Goal: Contribute content: Contribute content

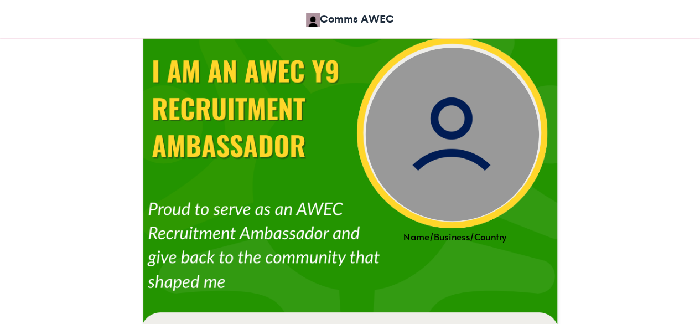
scroll to position [383, 0]
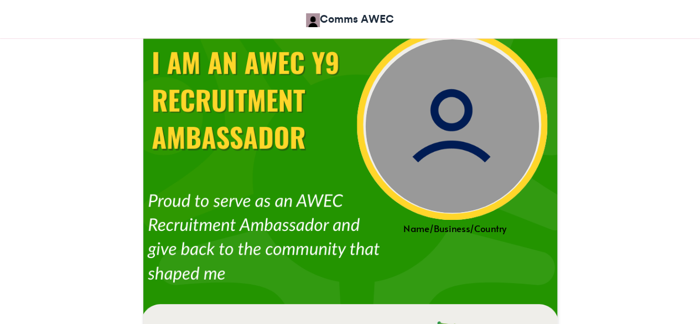
click at [403, 133] on img at bounding box center [452, 126] width 174 height 174
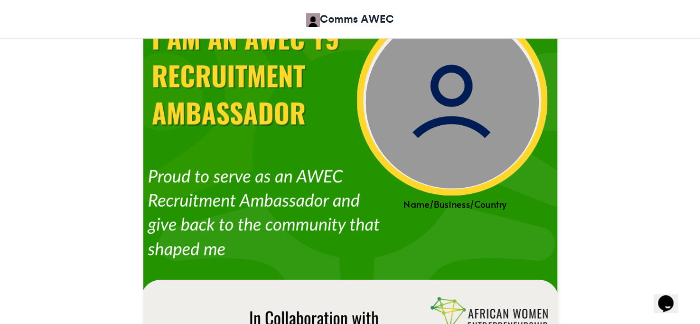
scroll to position [410, 0]
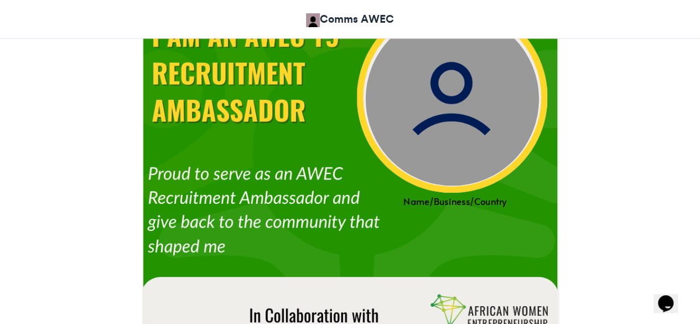
click at [403, 102] on img at bounding box center [452, 99] width 174 height 174
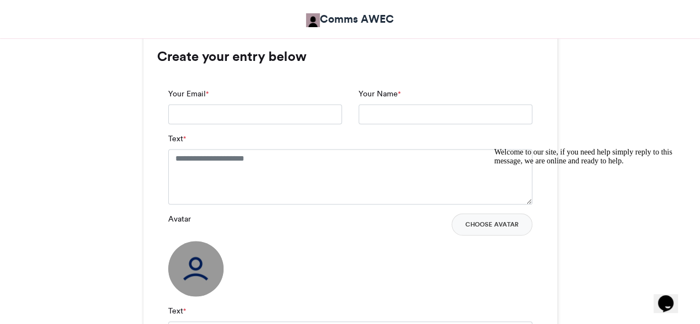
scroll to position [764, 0]
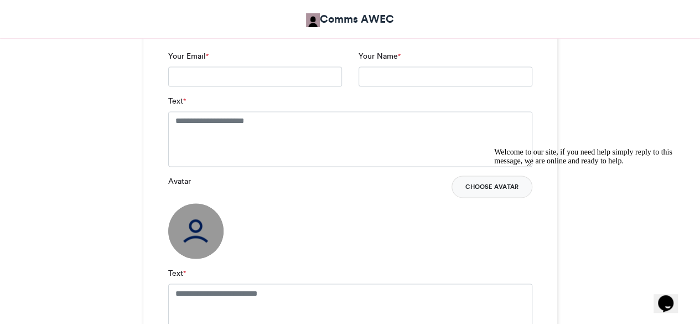
click at [488, 185] on button "Choose Avatar" at bounding box center [491, 186] width 81 height 22
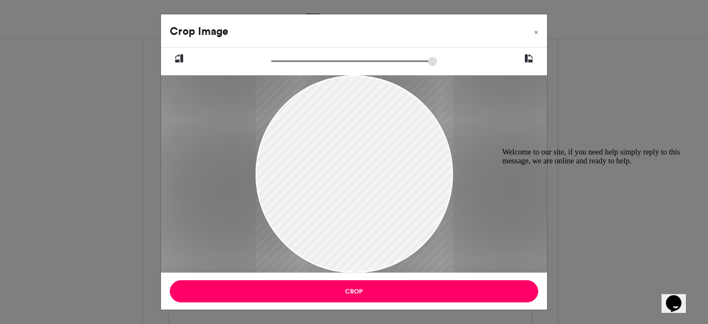
drag, startPoint x: 370, startPoint y: 166, endPoint x: 356, endPoint y: 201, distance: 37.2
click at [356, 201] on div at bounding box center [353, 208] width 197 height 351
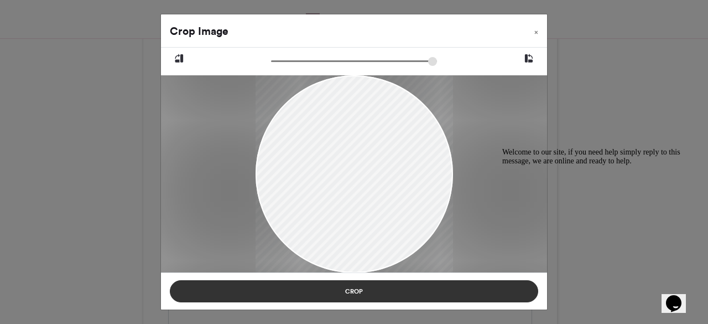
click at [441, 296] on button "Crop" at bounding box center [354, 291] width 368 height 22
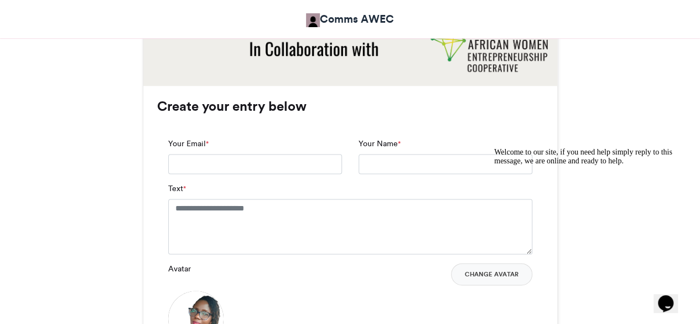
scroll to position [685, 0]
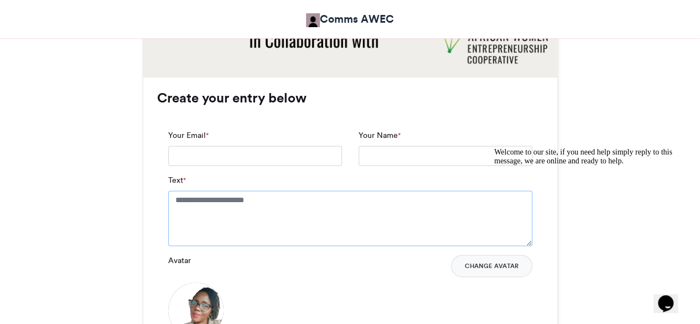
click at [209, 208] on textarea "Text *" at bounding box center [350, 217] width 364 height 55
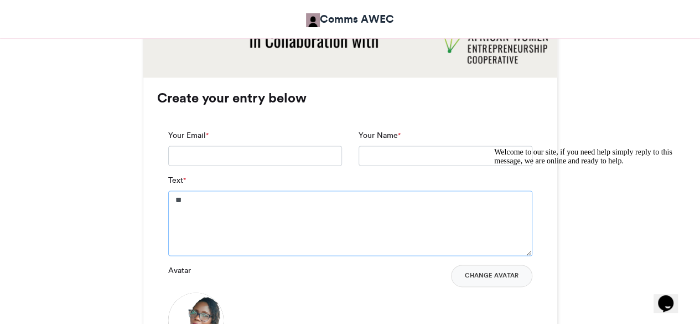
type textarea "*"
type textarea "**********"
click at [309, 302] on div "Avatar Change Avatar" at bounding box center [350, 305] width 364 height 83
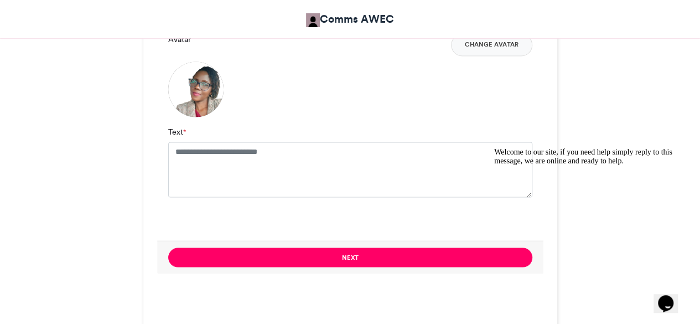
scroll to position [918, 0]
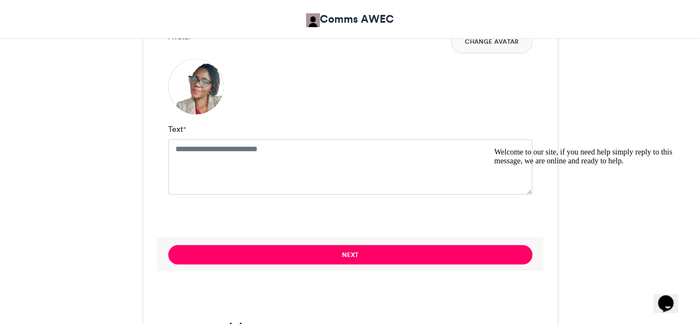
drag, startPoint x: 702, startPoint y: 124, endPoint x: 176, endPoint y: 13, distance: 538.1
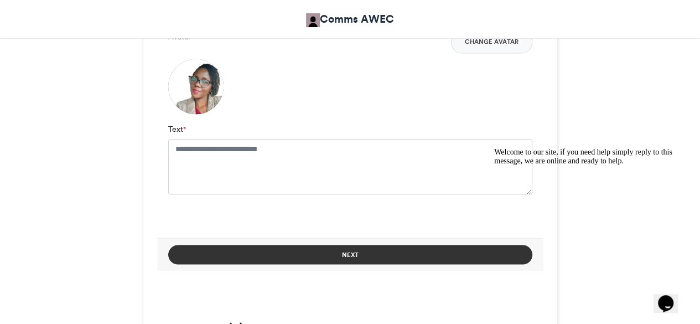
click at [446, 253] on button "Next" at bounding box center [350, 253] width 364 height 19
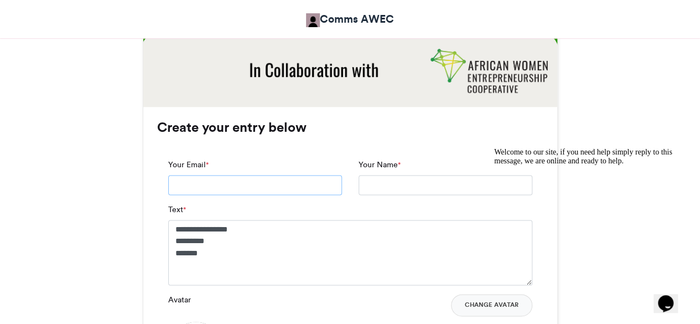
scroll to position [647, 0]
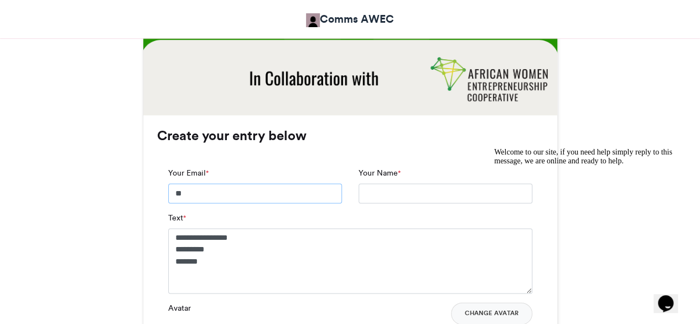
type input "**********"
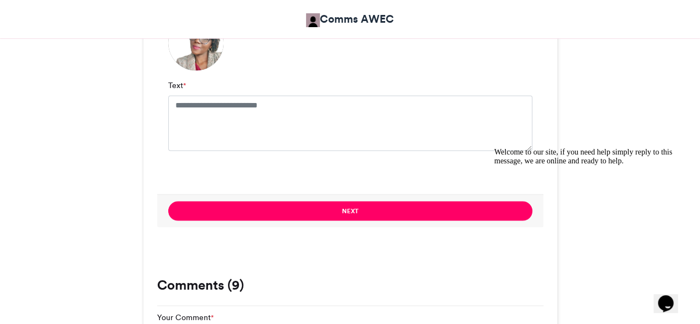
scroll to position [967, 0]
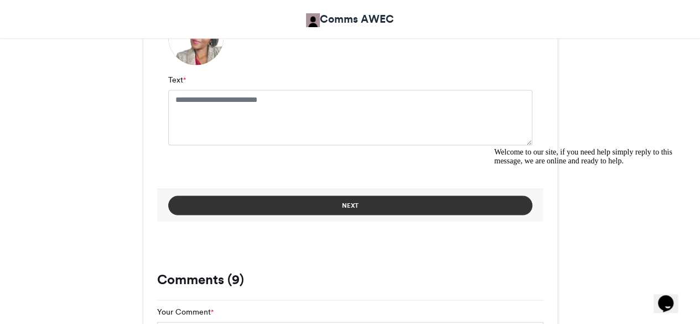
click at [378, 208] on button "Next" at bounding box center [350, 204] width 364 height 19
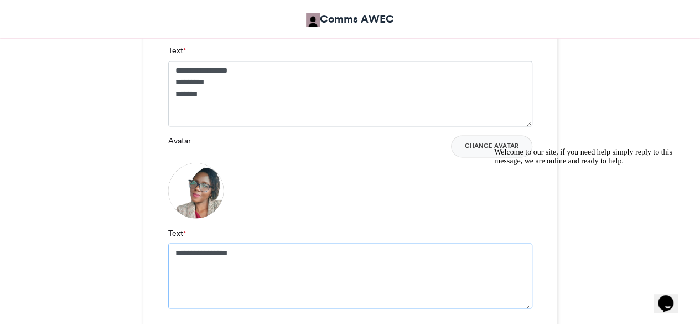
scroll to position [831, 0]
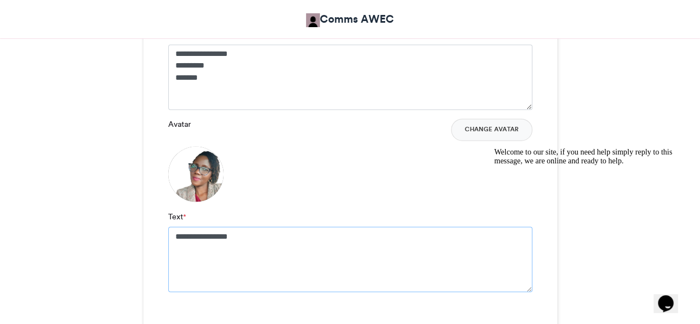
click at [240, 241] on textarea "**********" at bounding box center [350, 258] width 364 height 65
type textarea "**********"
click at [610, 148] on div at bounding box center [593, 148] width 199 height 0
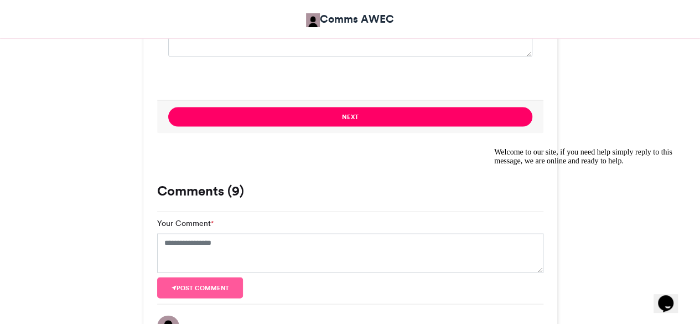
scroll to position [1067, 0]
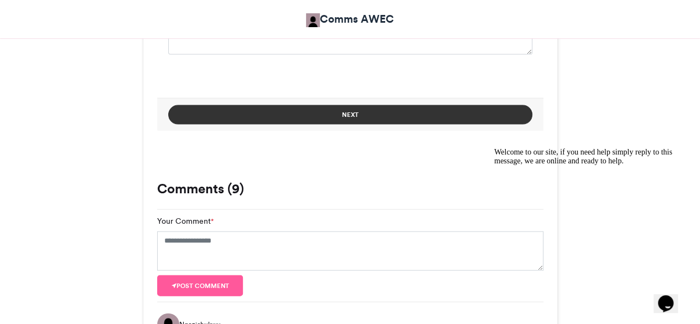
click at [404, 113] on button "Next" at bounding box center [350, 114] width 364 height 19
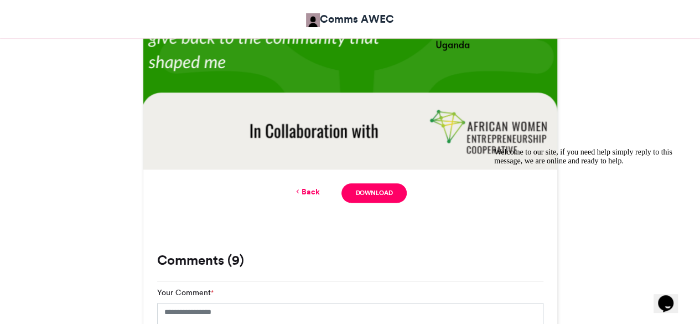
scroll to position [599, 0]
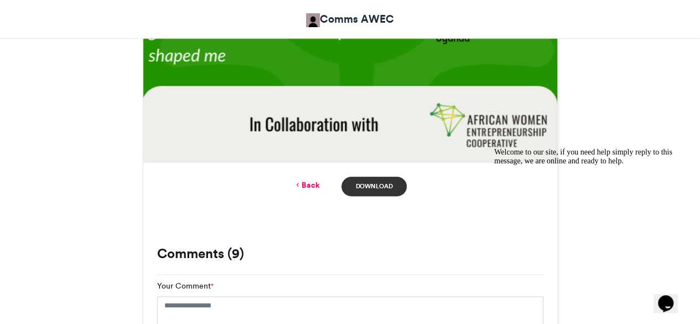
click at [382, 186] on link "Download" at bounding box center [373, 185] width 65 height 19
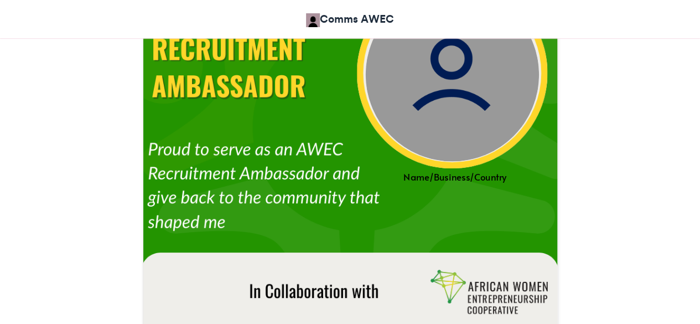
scroll to position [440, 0]
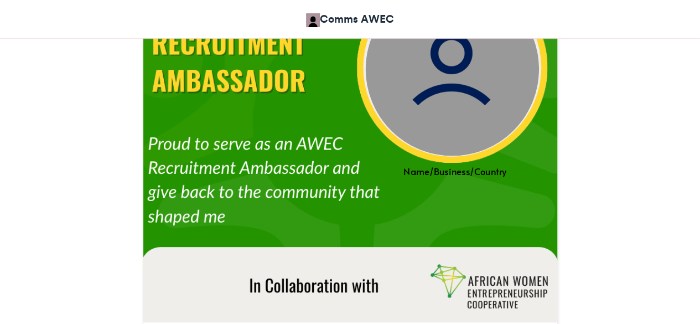
click at [429, 171] on div "Name/Business/Country" at bounding box center [454, 170] width 207 height 13
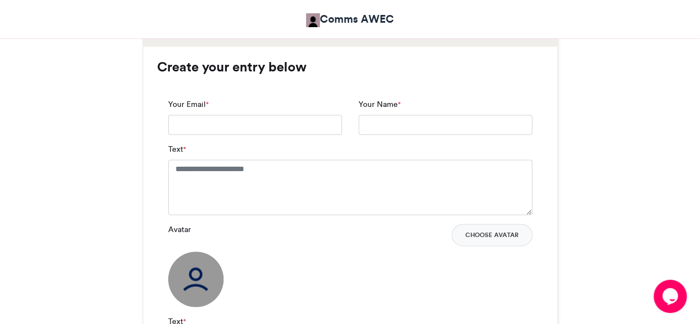
scroll to position [723, 0]
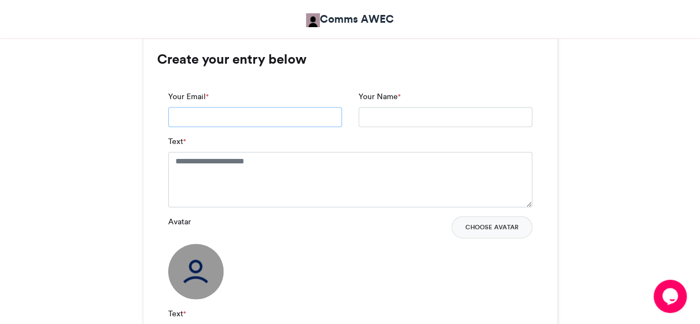
drag, startPoint x: 271, startPoint y: 109, endPoint x: 383, endPoint y: 123, distance: 112.5
click at [383, 123] on div "Your Email * Your Name *" at bounding box center [350, 113] width 380 height 45
click at [383, 123] on input "Your Name *" at bounding box center [445, 117] width 174 height 20
type input "*"
type input "**********"
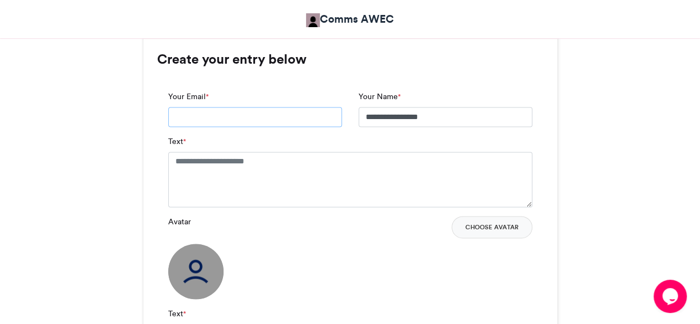
click at [293, 123] on input "Your Email *" at bounding box center [255, 117] width 174 height 20
type input "**********"
click at [283, 168] on textarea "Text *" at bounding box center [350, 179] width 364 height 55
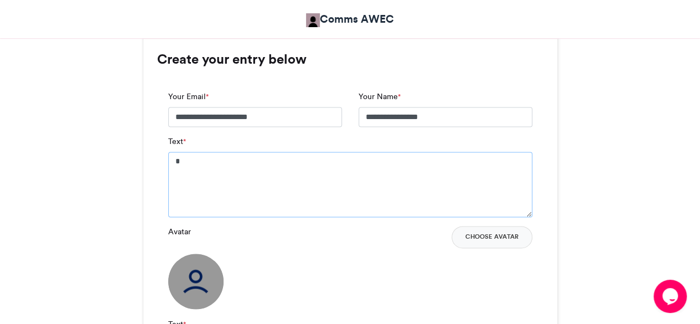
type textarea "*"
click at [525, 78] on div "**********" at bounding box center [350, 259] width 414 height 440
drag, startPoint x: 274, startPoint y: 187, endPoint x: 202, endPoint y: 175, distance: 72.9
click at [202, 175] on textarea "*" at bounding box center [350, 184] width 364 height 65
type textarea "**********"
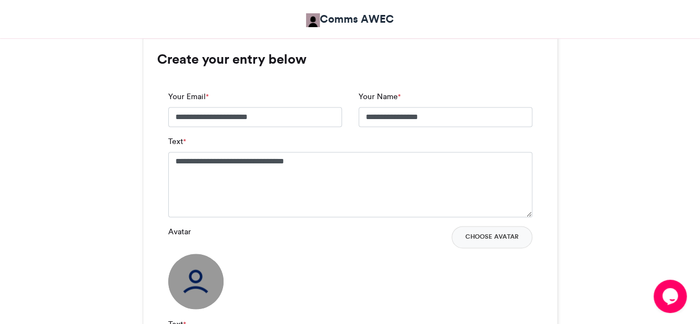
click at [371, 302] on div "Avatar Choose Avatar" at bounding box center [350, 267] width 364 height 83
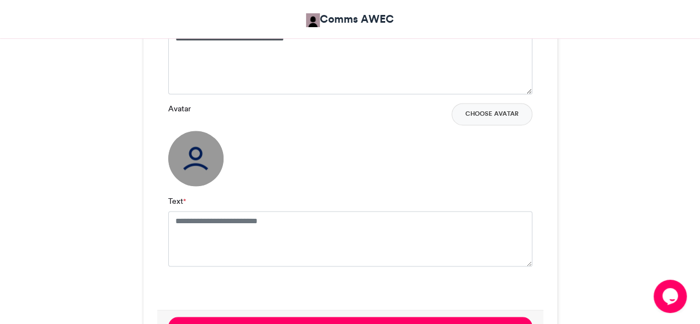
scroll to position [854, 0]
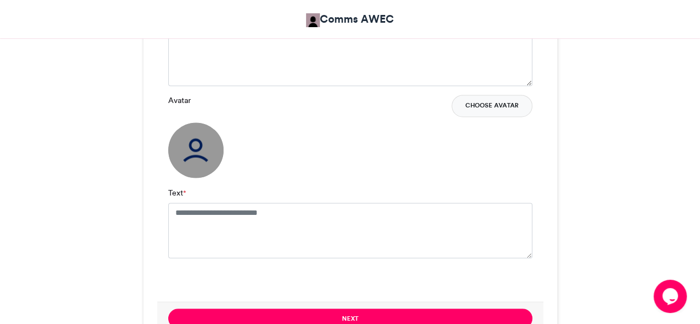
click at [507, 113] on button "Choose Avatar" at bounding box center [491, 106] width 81 height 22
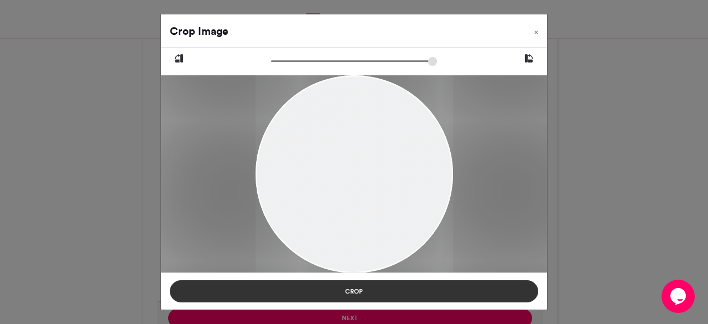
click at [357, 290] on button "Crop" at bounding box center [354, 291] width 368 height 22
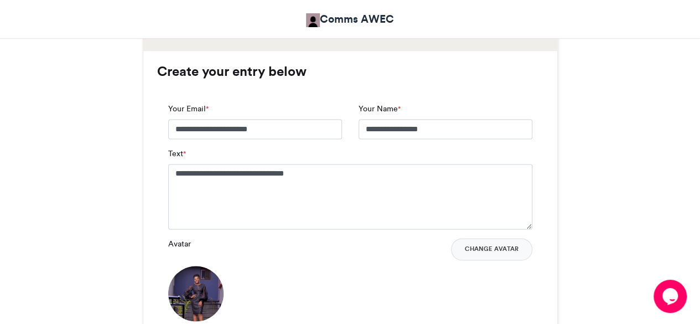
scroll to position [708, 0]
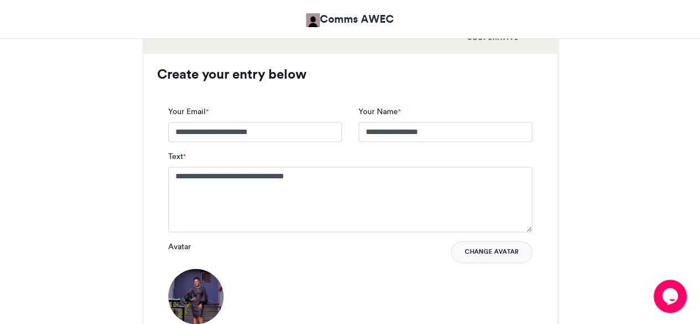
click at [491, 251] on button "Change Avatar" at bounding box center [491, 252] width 81 height 22
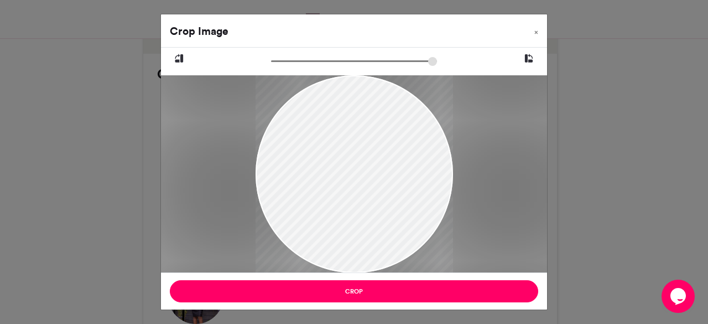
drag, startPoint x: 379, startPoint y: 159, endPoint x: 347, endPoint y: 221, distance: 70.5
click at [347, 221] on div at bounding box center [353, 236] width 197 height 334
type input "******"
drag, startPoint x: 273, startPoint y: 61, endPoint x: 205, endPoint y: 67, distance: 68.8
click at [271, 66] on input "zoom" at bounding box center [354, 61] width 166 height 11
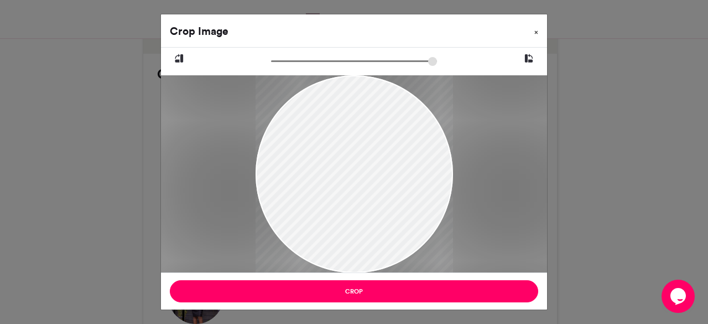
click at [539, 29] on button "×" at bounding box center [536, 29] width 22 height 31
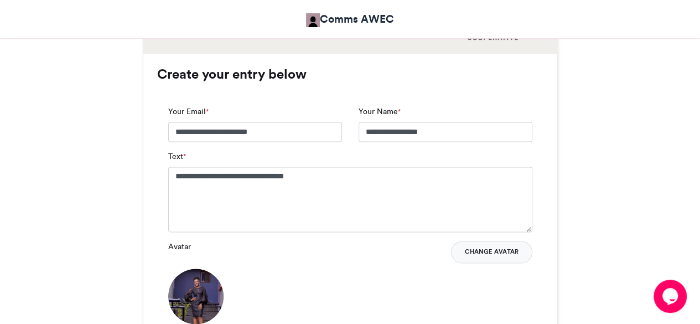
click at [499, 249] on button "Change Avatar" at bounding box center [491, 252] width 81 height 22
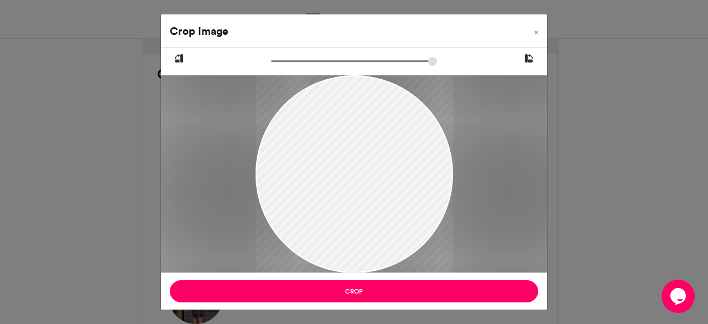
drag, startPoint x: 405, startPoint y: 179, endPoint x: 324, endPoint y: 217, distance: 89.1
click at [324, 217] on div at bounding box center [353, 211] width 197 height 351
click at [350, 206] on div at bounding box center [353, 207] width 197 height 351
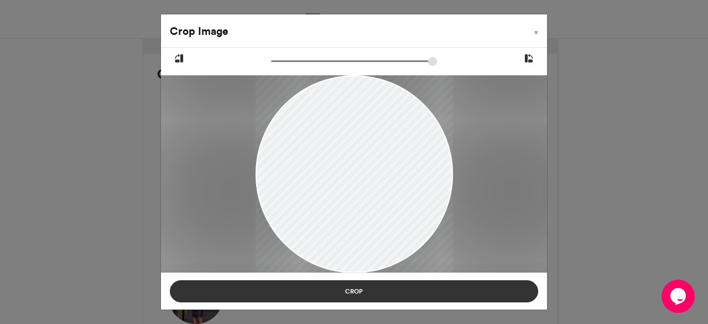
click at [330, 291] on button "Crop" at bounding box center [354, 291] width 368 height 22
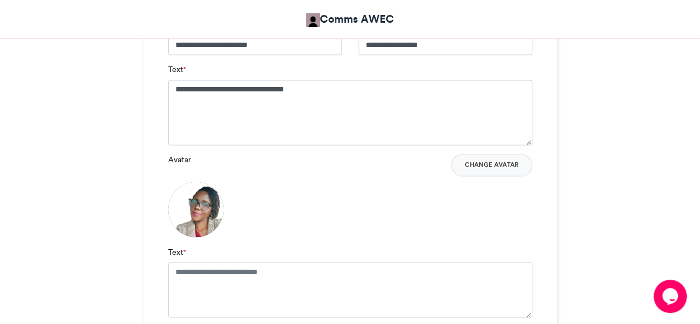
scroll to position [784, 0]
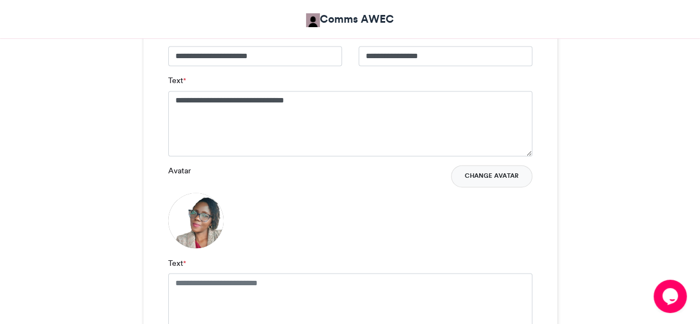
click at [504, 170] on button "Change Avatar" at bounding box center [491, 176] width 81 height 22
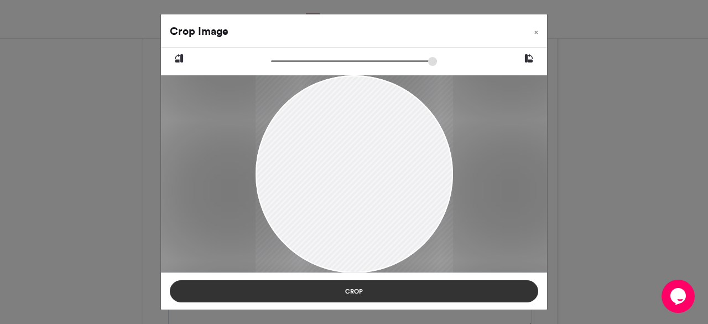
click at [401, 283] on button "Crop" at bounding box center [354, 291] width 368 height 22
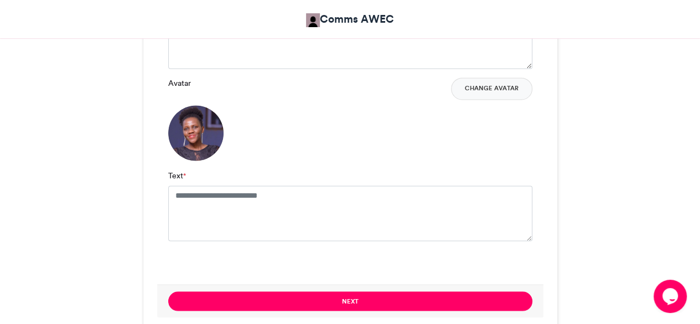
scroll to position [885, 0]
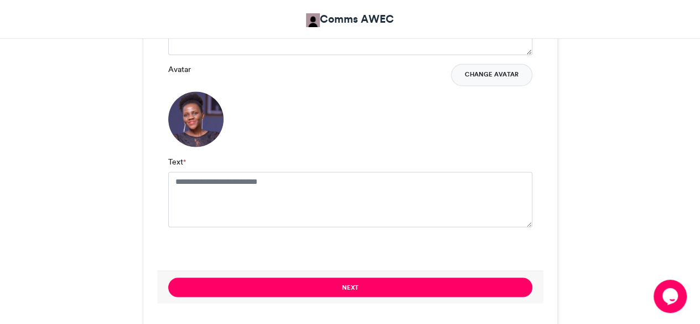
click at [488, 77] on button "Change Avatar" at bounding box center [491, 75] width 81 height 22
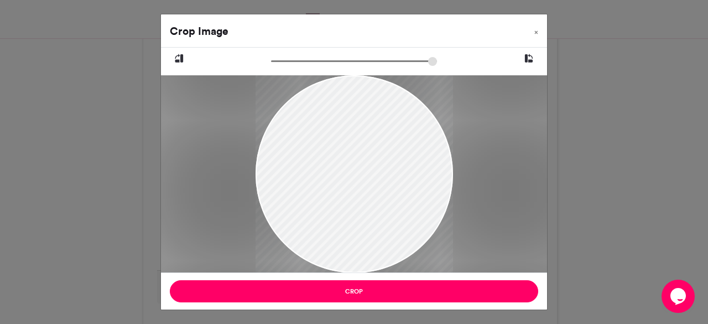
drag, startPoint x: 417, startPoint y: 185, endPoint x: 359, endPoint y: 219, distance: 67.4
click at [359, 219] on div at bounding box center [353, 208] width 197 height 351
click at [405, 231] on div at bounding box center [353, 206] width 197 height 351
drag, startPoint x: 411, startPoint y: 220, endPoint x: 380, endPoint y: 221, distance: 30.4
click at [380, 221] on div at bounding box center [353, 207] width 197 height 351
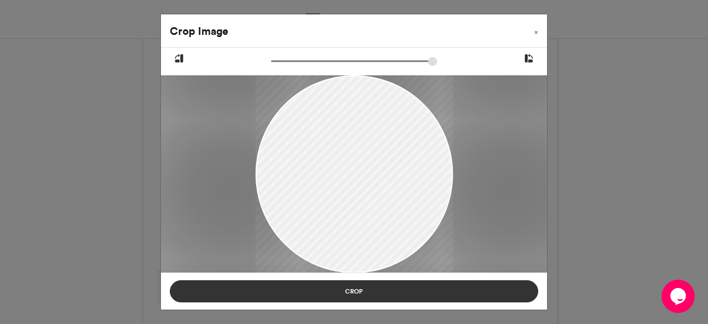
click at [398, 295] on button "Crop" at bounding box center [354, 291] width 368 height 22
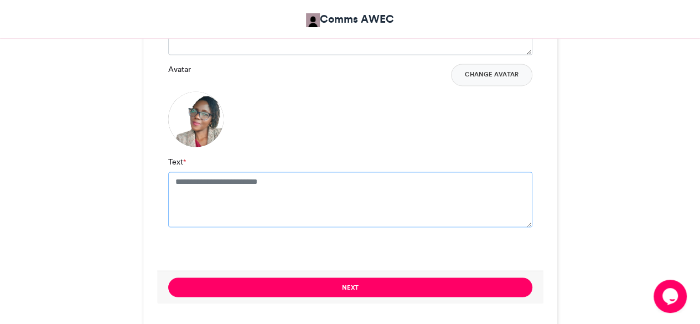
click at [187, 178] on textarea "Text *" at bounding box center [350, 198] width 364 height 55
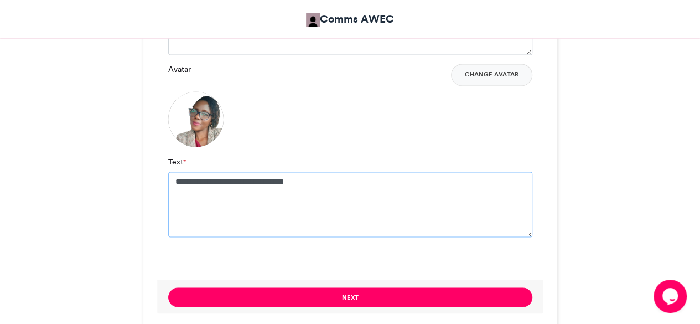
type textarea "**********"
click at [596, 184] on div "RECRUITMENT AMBASSADOR Comms AWEC 7 days ago 81 Views 42 Entries 9 Comments Fac…" at bounding box center [350, 267] width 630 height 1950
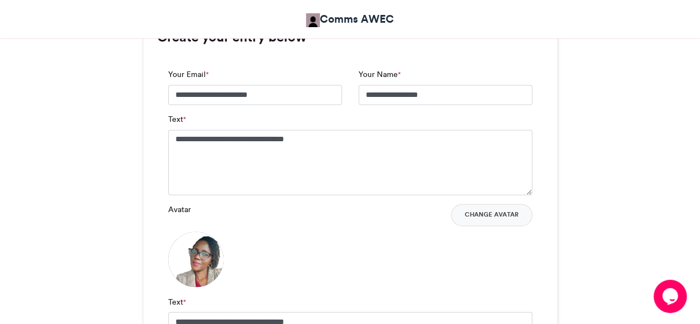
scroll to position [749, 0]
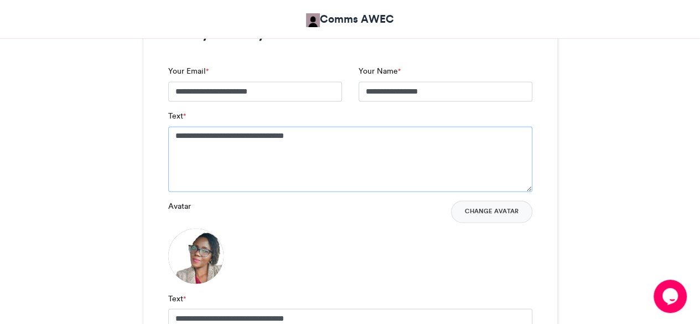
click at [304, 133] on textarea "**********" at bounding box center [350, 158] width 364 height 65
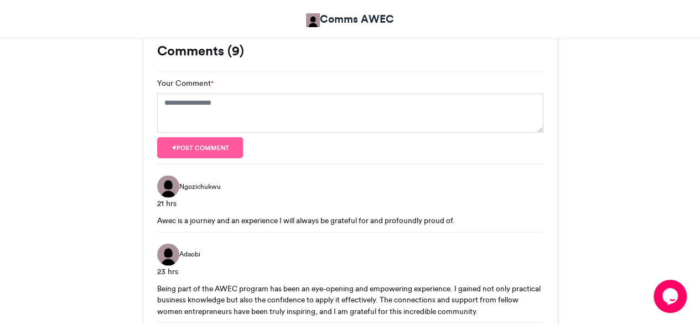
scroll to position [1211, 0]
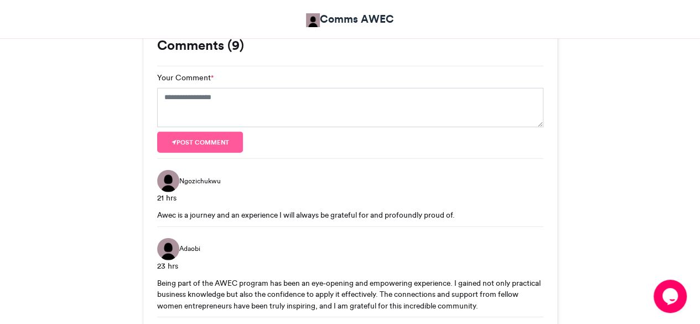
type textarea "**********"
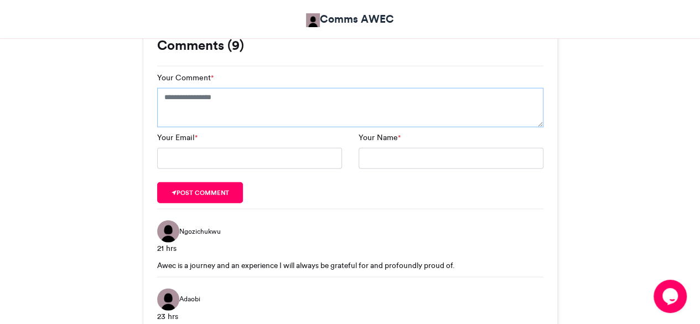
click at [311, 105] on textarea "Your Comment *" at bounding box center [350, 108] width 386 height 40
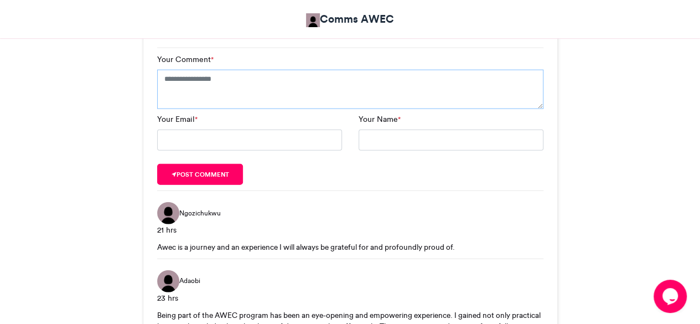
scroll to position [1240, 0]
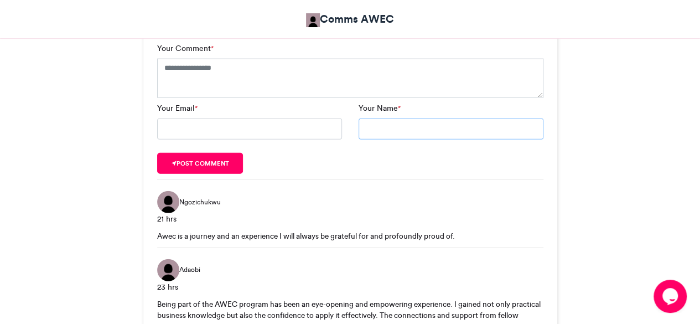
click at [476, 118] on input "Your Name *" at bounding box center [450, 128] width 185 height 21
type input "**********"
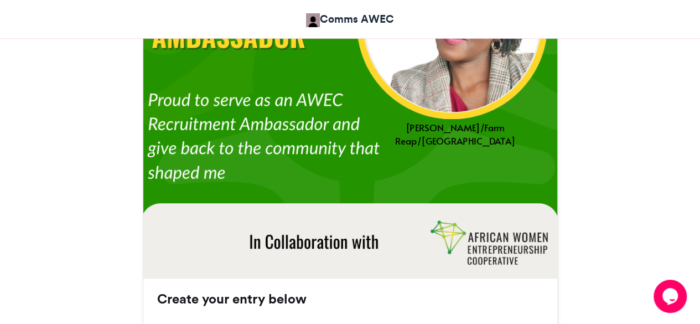
scroll to position [470, 0]
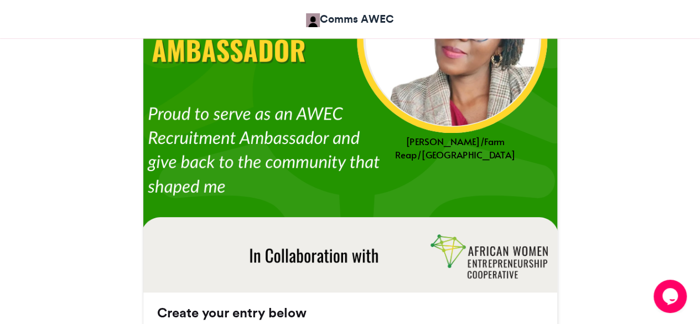
click at [495, 128] on img at bounding box center [349, 88] width 418 height 418
click at [479, 139] on div "[PERSON_NAME]/Farm Reap/[GEOGRAPHIC_DATA]" at bounding box center [454, 147] width 207 height 26
click at [444, 137] on div "[PERSON_NAME]/Farm Reap/[GEOGRAPHIC_DATA]" at bounding box center [454, 147] width 207 height 26
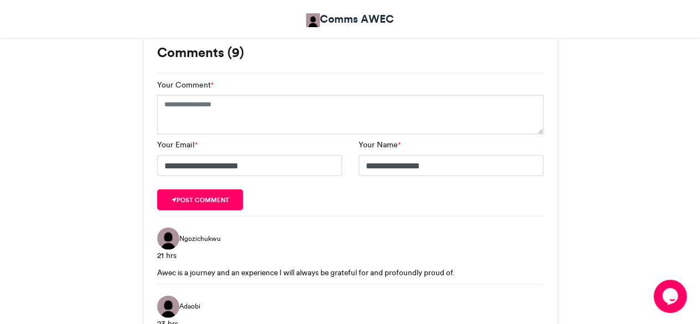
scroll to position [1173, 0]
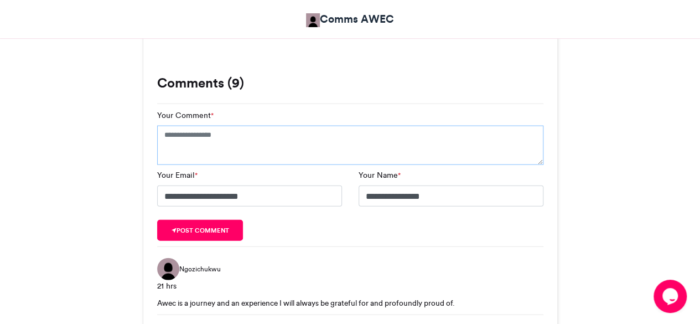
click at [284, 133] on textarea "Your Comment *" at bounding box center [350, 146] width 386 height 40
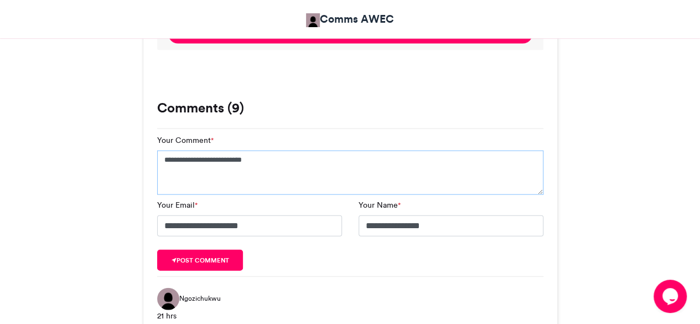
scroll to position [1151, 0]
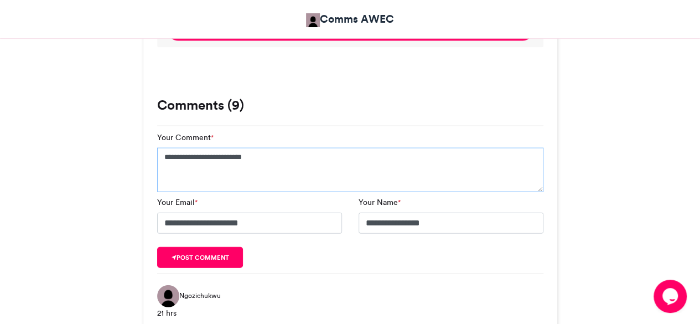
type textarea "**********"
click at [225, 205] on div "**********" at bounding box center [249, 214] width 201 height 37
click at [220, 202] on div "**********" at bounding box center [249, 214] width 201 height 37
click at [232, 251] on button "Post comment" at bounding box center [200, 257] width 86 height 21
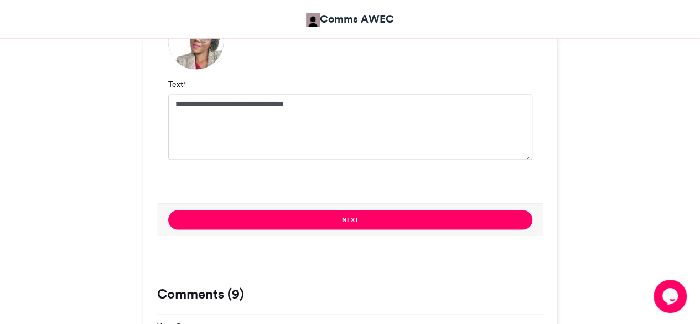
scroll to position [1017, 0]
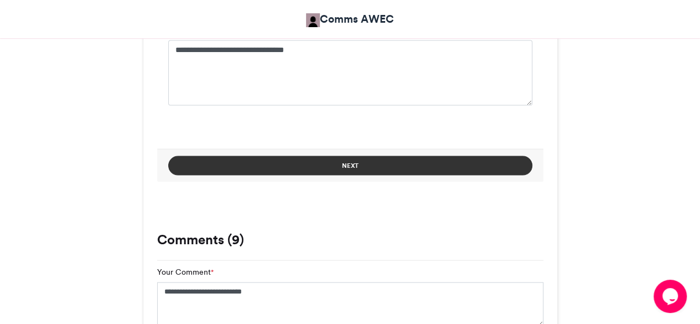
click at [424, 169] on button "Next" at bounding box center [350, 164] width 364 height 19
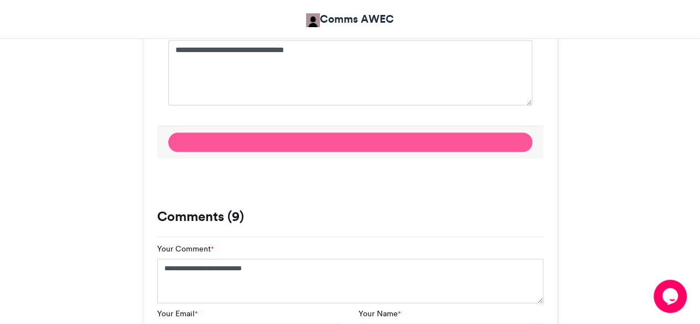
scroll to position [638, 0]
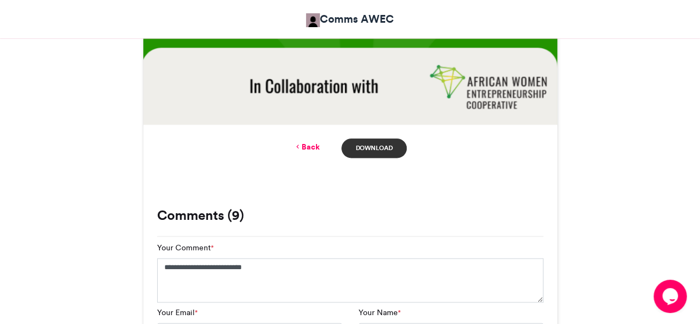
click at [399, 148] on link "Download" at bounding box center [373, 147] width 65 height 19
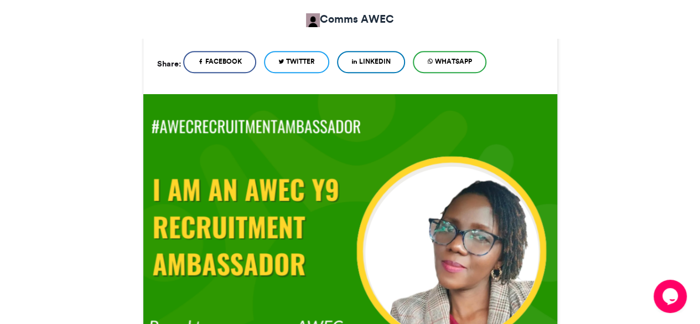
scroll to position [0, 0]
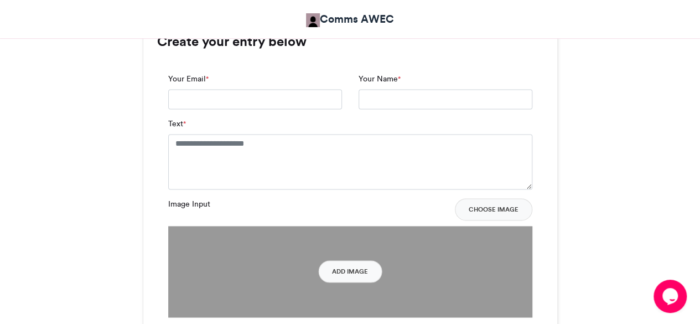
scroll to position [814, 0]
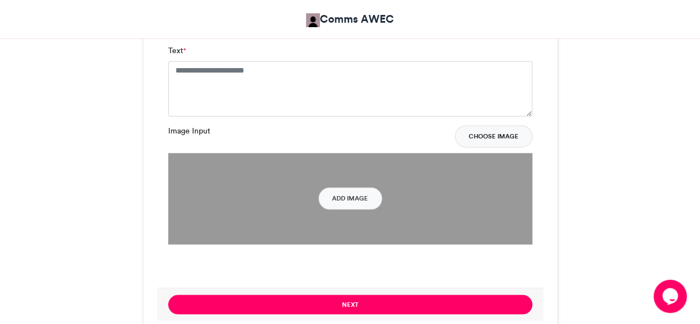
click at [473, 127] on button "Choose Image" at bounding box center [493, 136] width 77 height 22
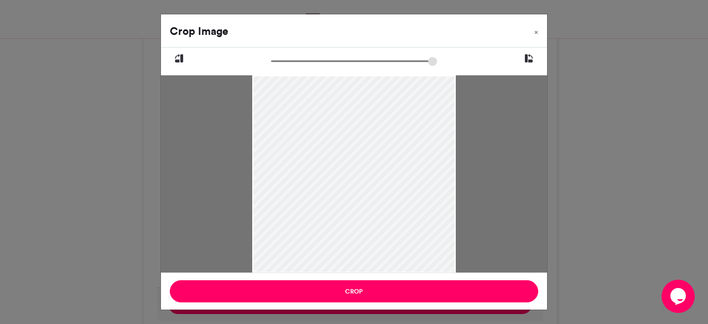
drag, startPoint x: 424, startPoint y: 164, endPoint x: 416, endPoint y: 185, distance: 22.4
click at [416, 185] on div at bounding box center [353, 194] width 203 height 361
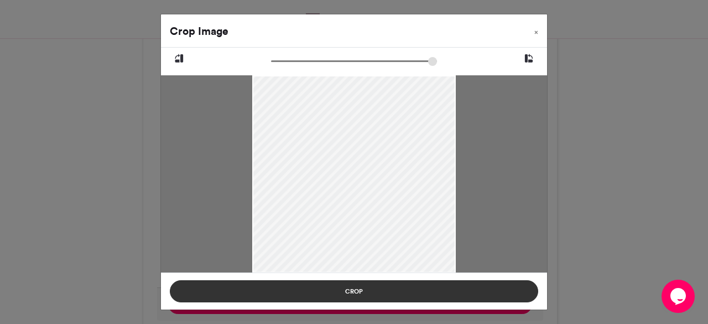
click at [377, 291] on button "Crop" at bounding box center [354, 291] width 368 height 22
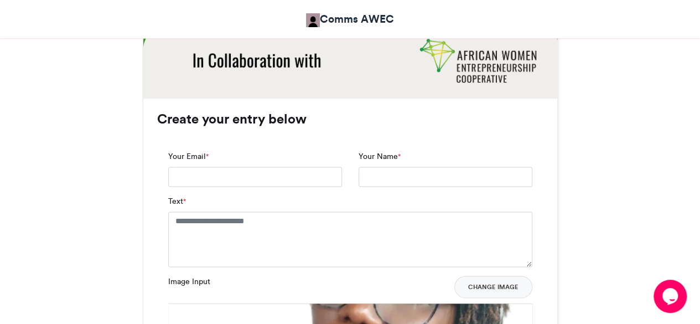
scroll to position [673, 0]
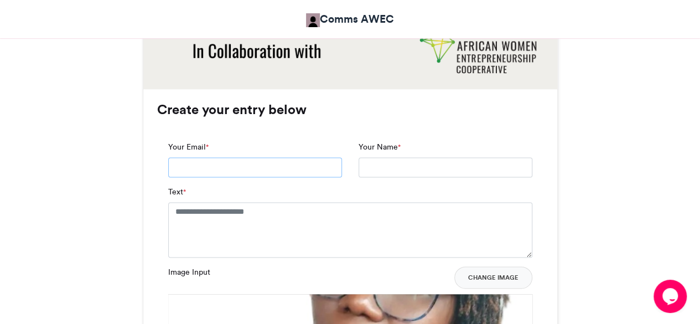
click at [262, 166] on input "Your Email *" at bounding box center [255, 167] width 174 height 20
type input "**********"
click at [181, 211] on textarea "Text *" at bounding box center [350, 229] width 364 height 55
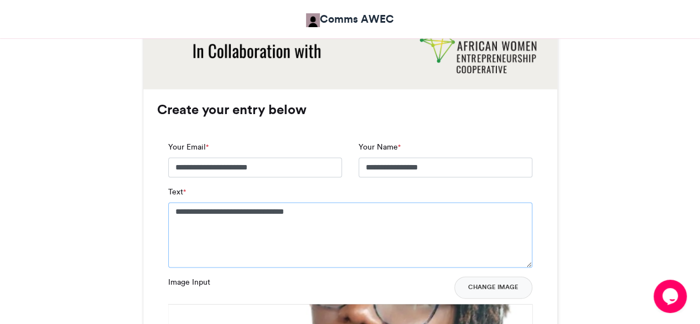
type textarea "**********"
click at [546, 208] on div "**********" at bounding box center [350, 286] width 414 height 395
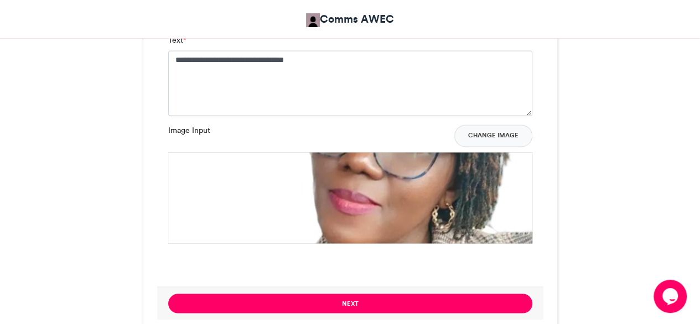
scroll to position [823, 0]
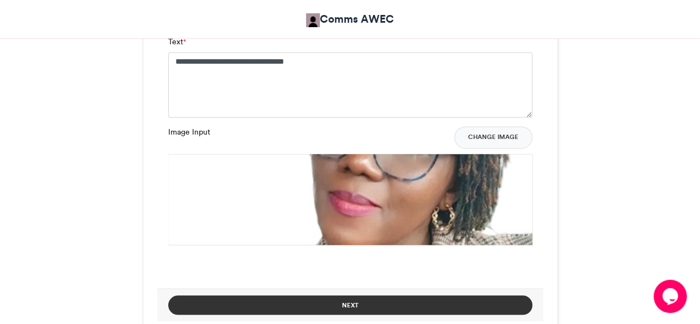
click at [418, 307] on button "Next" at bounding box center [350, 304] width 364 height 19
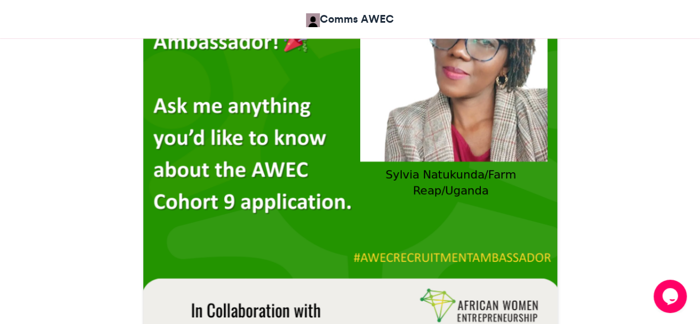
scroll to position [295, 0]
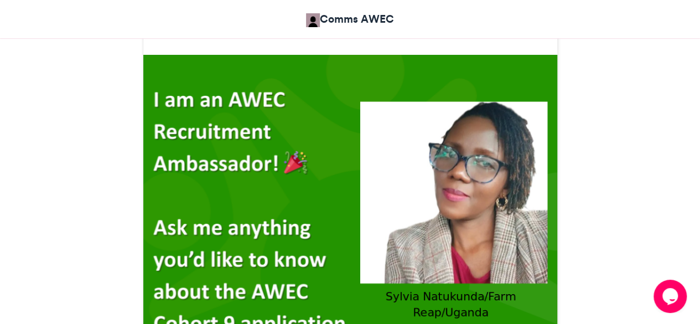
click at [413, 180] on img at bounding box center [350, 260] width 414 height 414
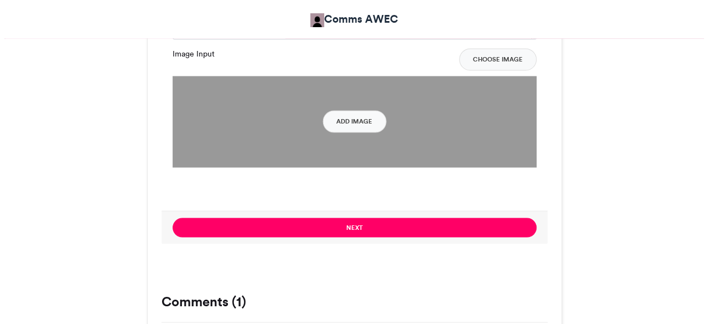
scroll to position [879, 0]
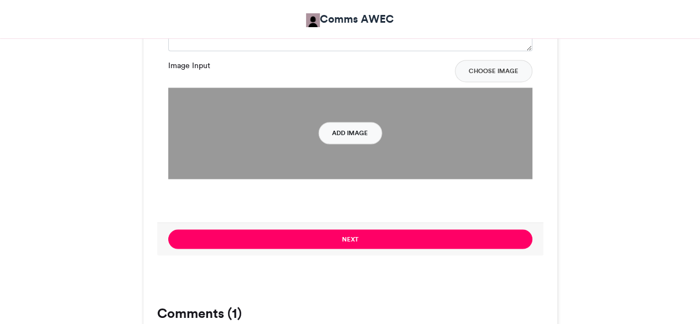
click at [364, 132] on button "Add Image" at bounding box center [350, 133] width 64 height 22
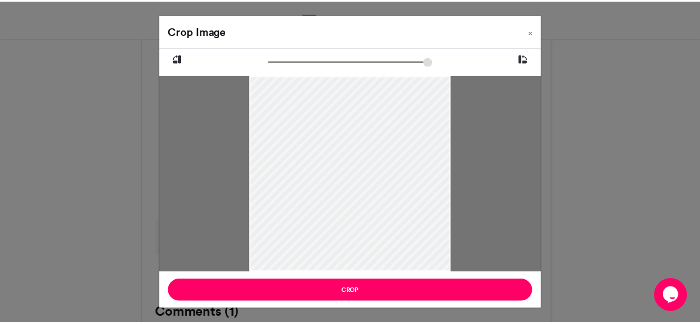
scroll to position [0, 0]
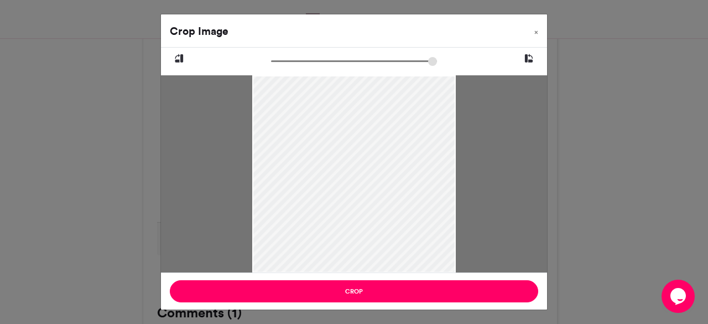
drag, startPoint x: 401, startPoint y: 164, endPoint x: 395, endPoint y: 186, distance: 22.9
click at [395, 186] on div at bounding box center [353, 195] width 203 height 361
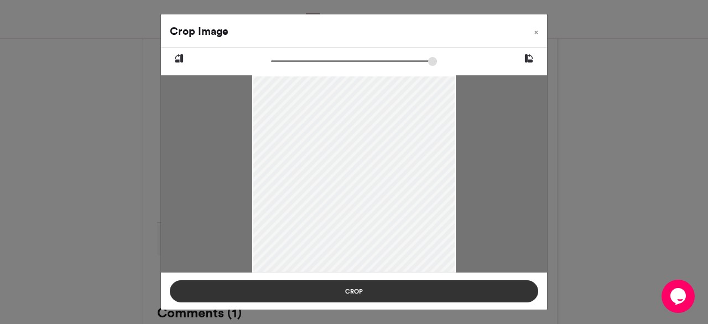
click at [478, 294] on button "Crop" at bounding box center [354, 291] width 368 height 22
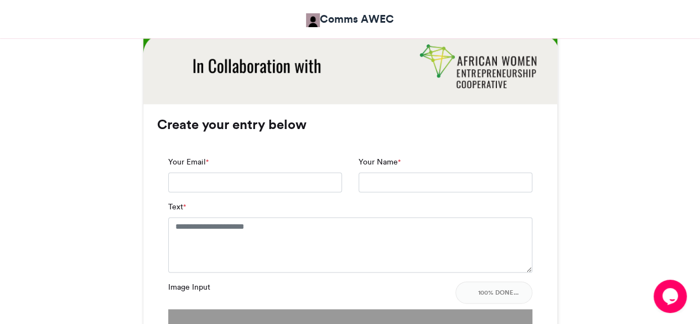
scroll to position [660, 0]
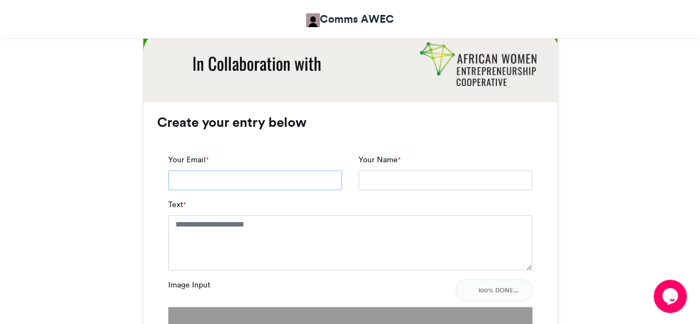
click at [237, 182] on input "Your Email *" at bounding box center [255, 180] width 174 height 20
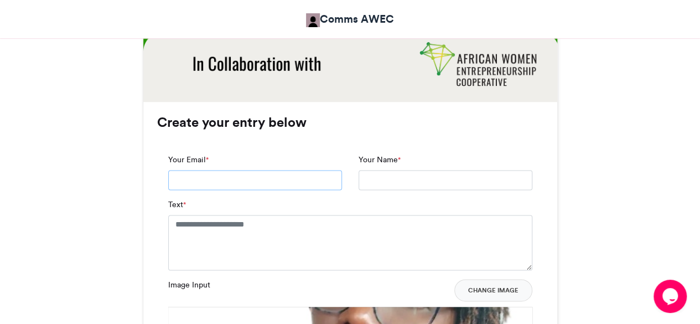
type input "**********"
click at [255, 228] on textarea "Text *" at bounding box center [350, 242] width 364 height 55
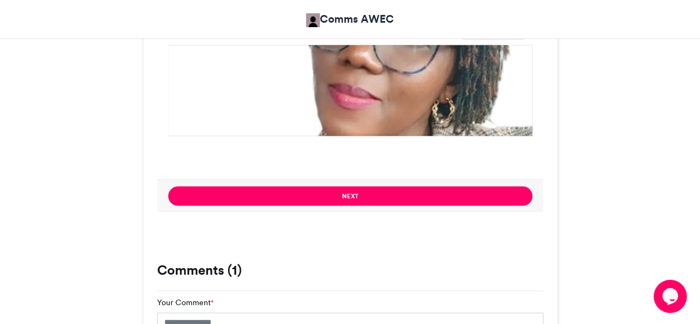
scroll to position [901, 0]
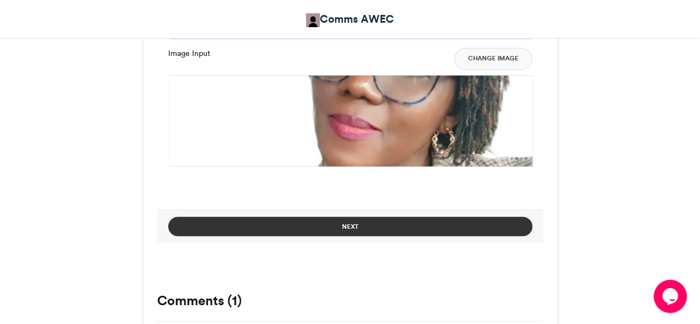
type textarea "**********"
click at [453, 227] on button "Next" at bounding box center [350, 225] width 364 height 19
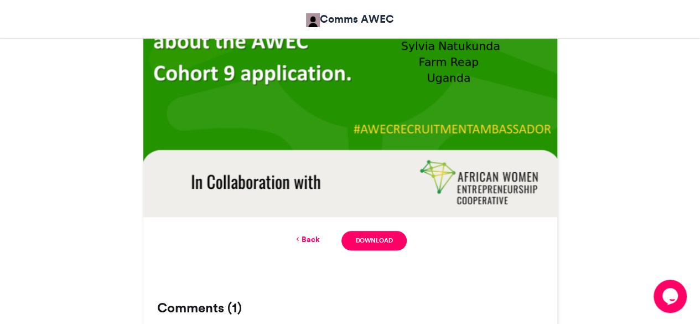
scroll to position [557, 0]
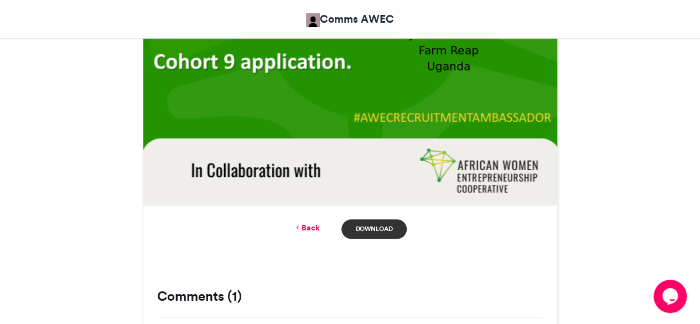
click at [383, 231] on link "Download" at bounding box center [373, 228] width 65 height 19
